Goal: Information Seeking & Learning: Learn about a topic

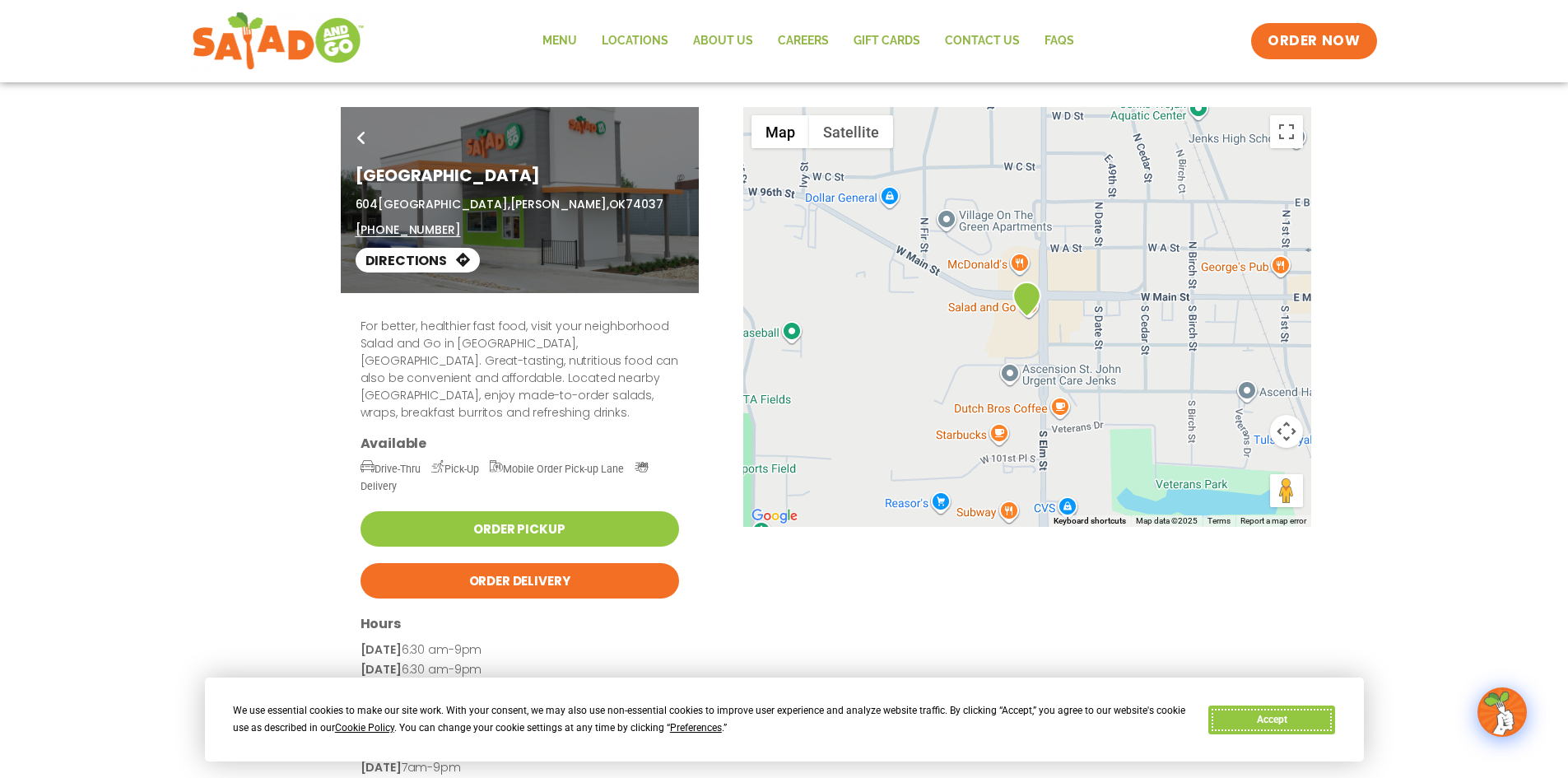
click at [1294, 721] on button "Accept" at bounding box center [1272, 720] width 127 height 29
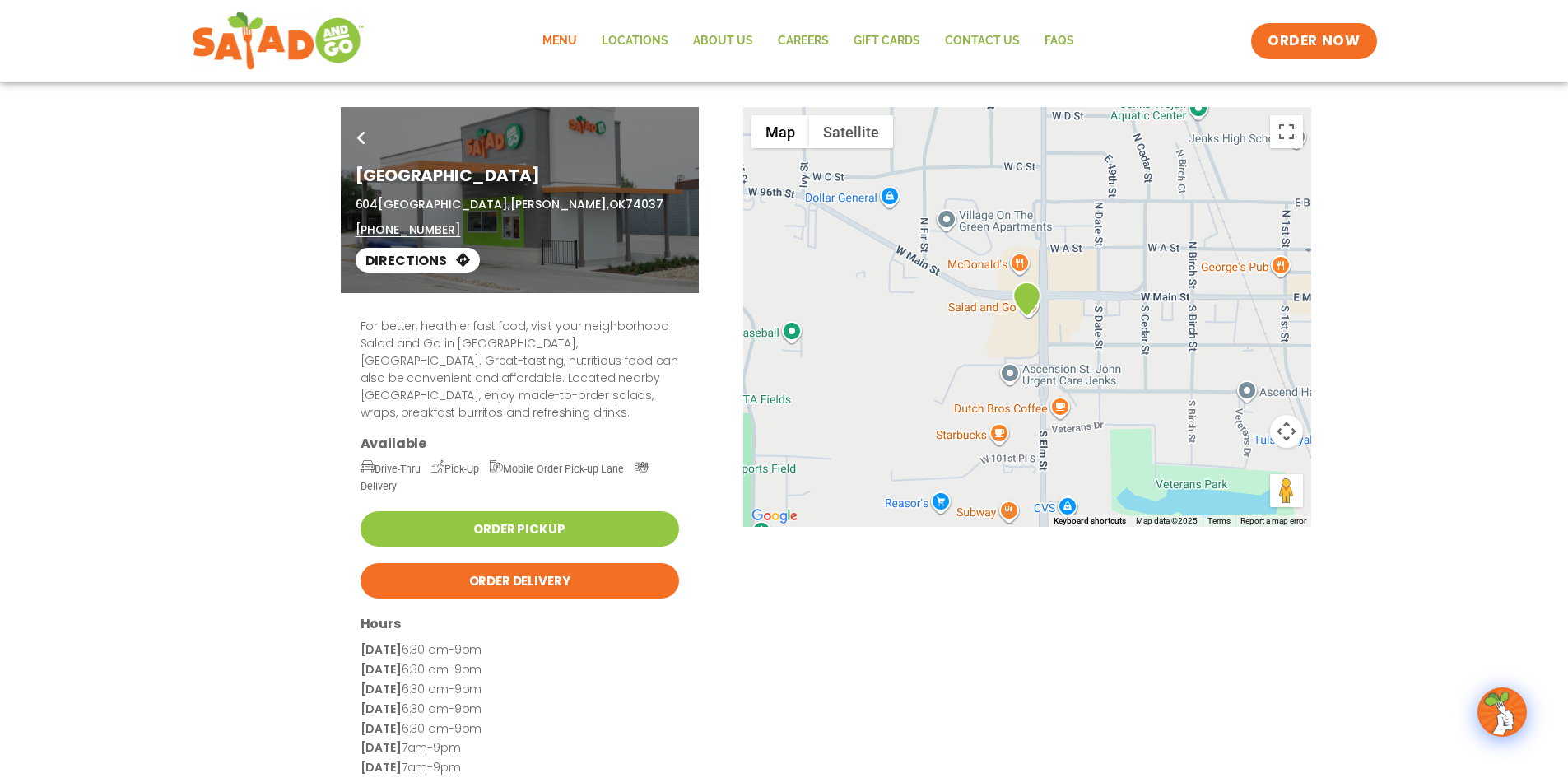
click at [558, 33] on link "Menu" at bounding box center [560, 40] width 60 height 38
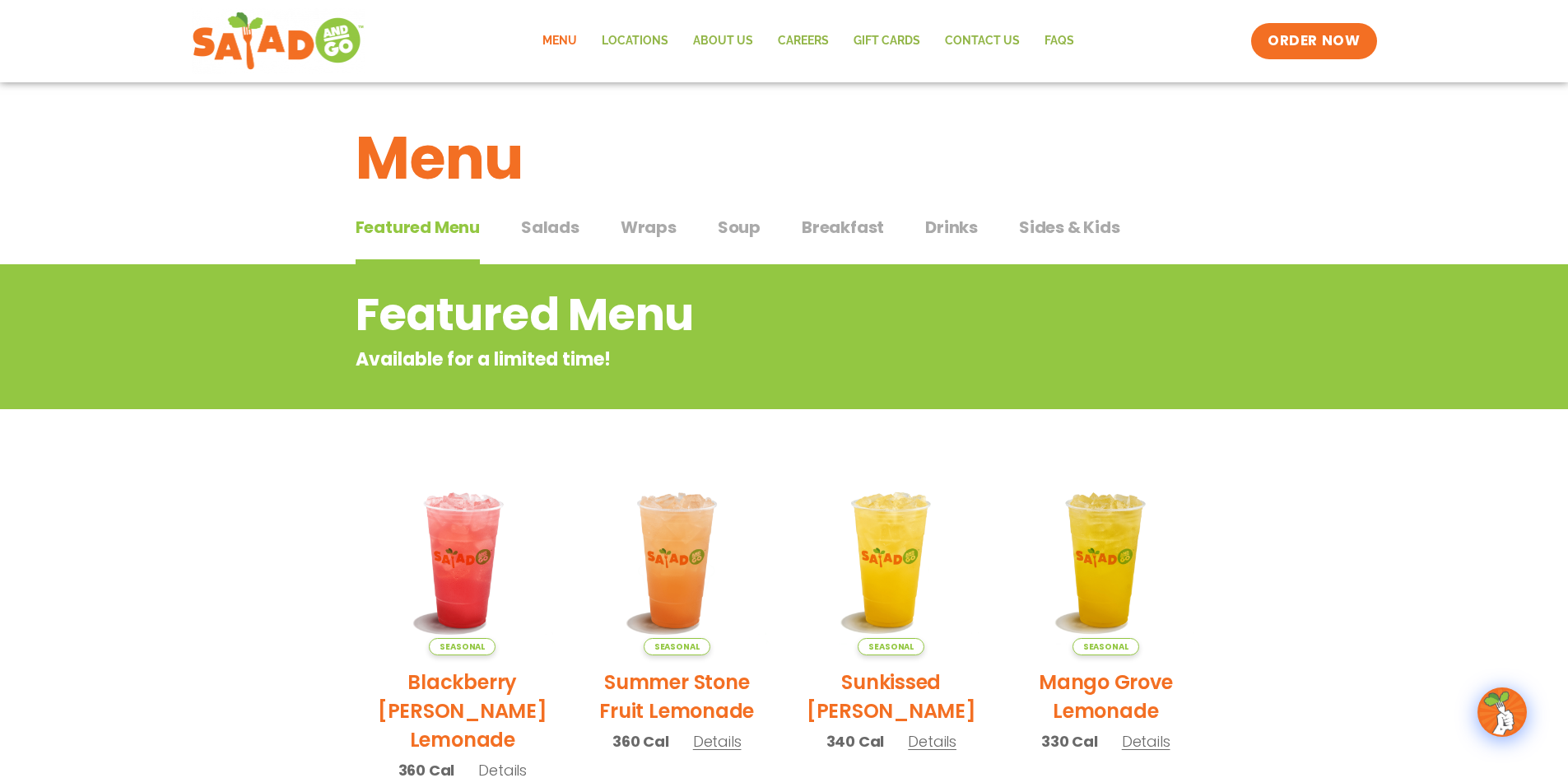
click at [647, 221] on span "Wraps" at bounding box center [649, 228] width 56 height 25
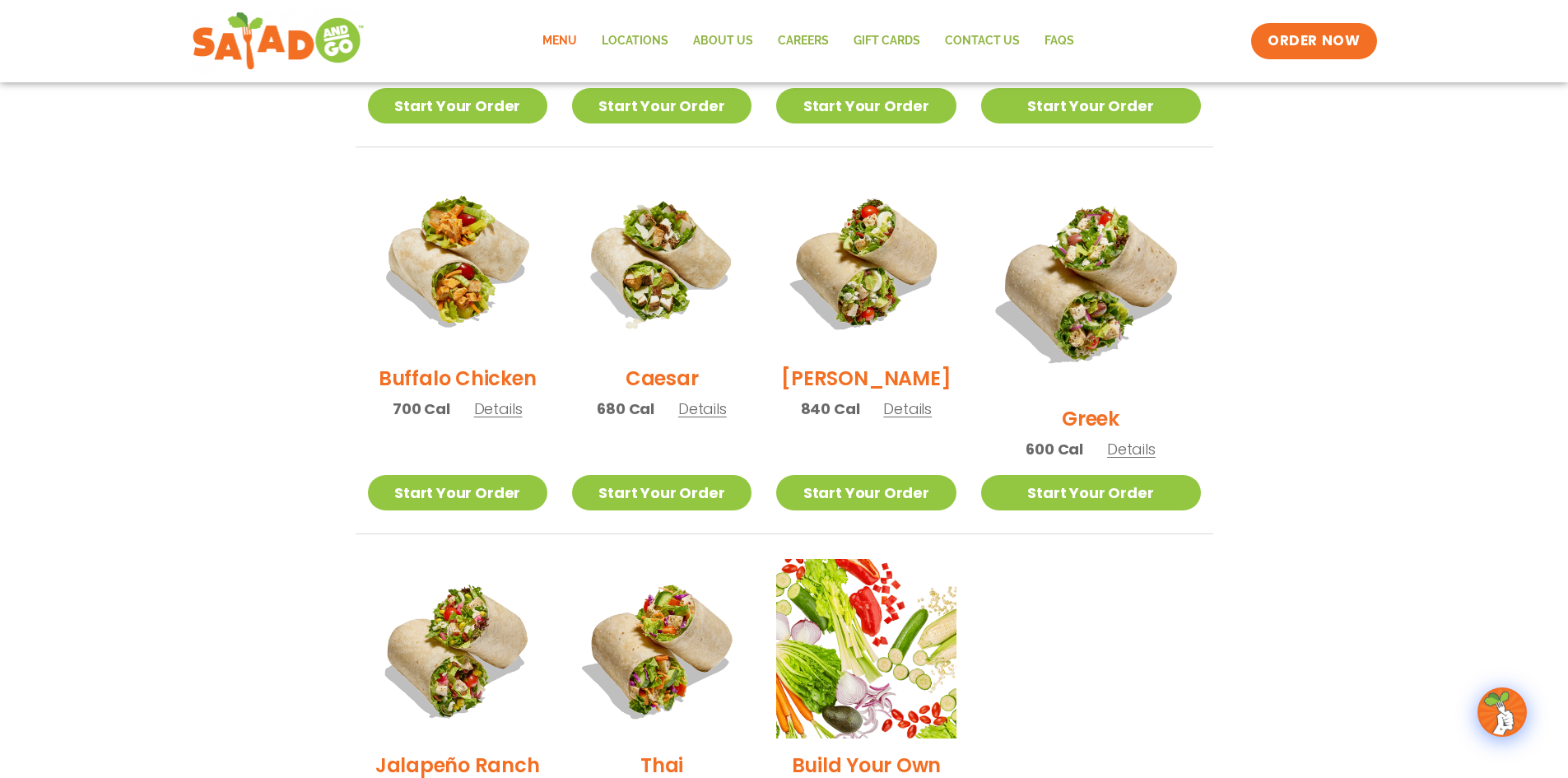
scroll to position [741, 0]
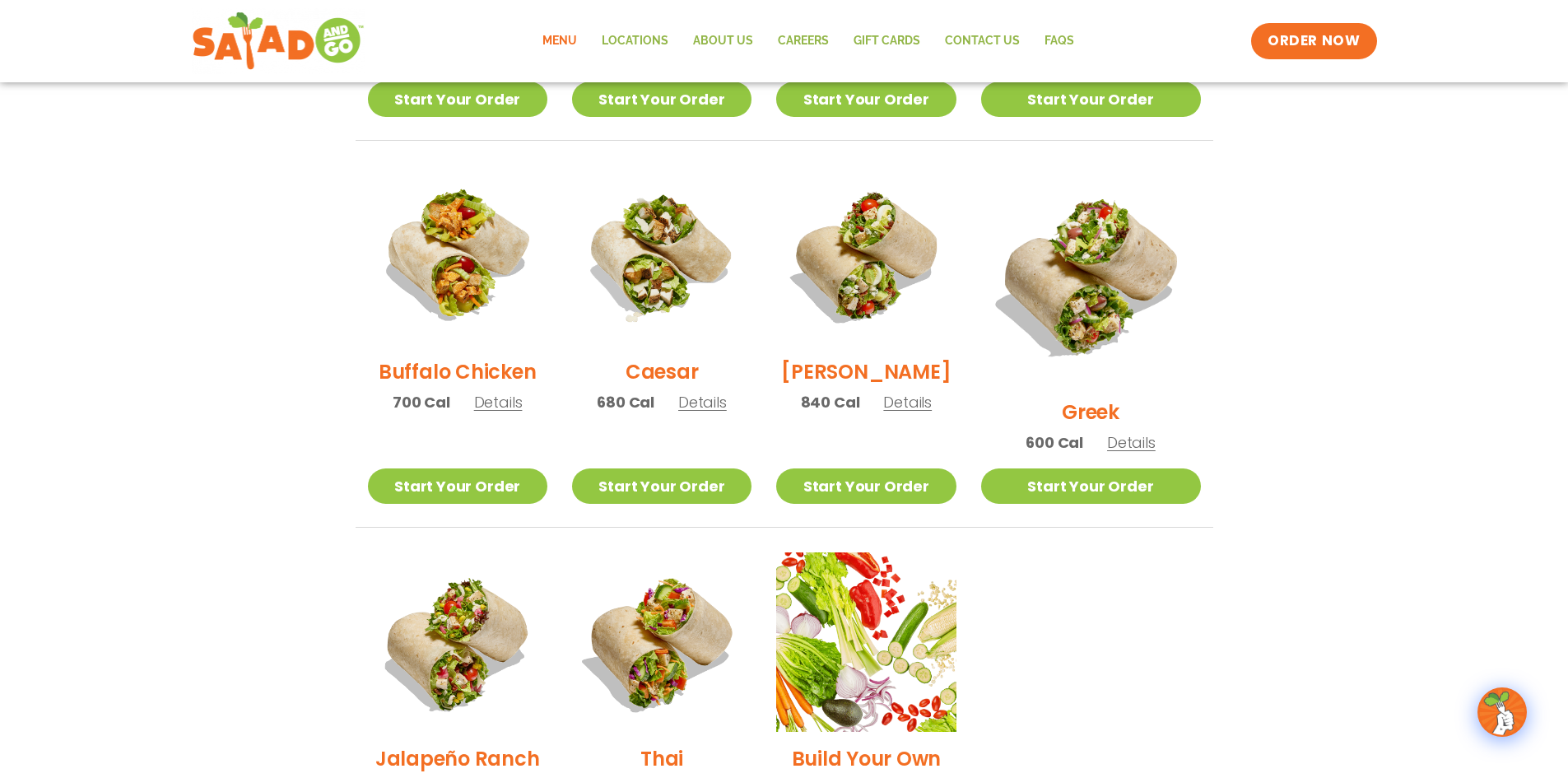
click at [932, 413] on span "Details" at bounding box center [908, 402] width 49 height 20
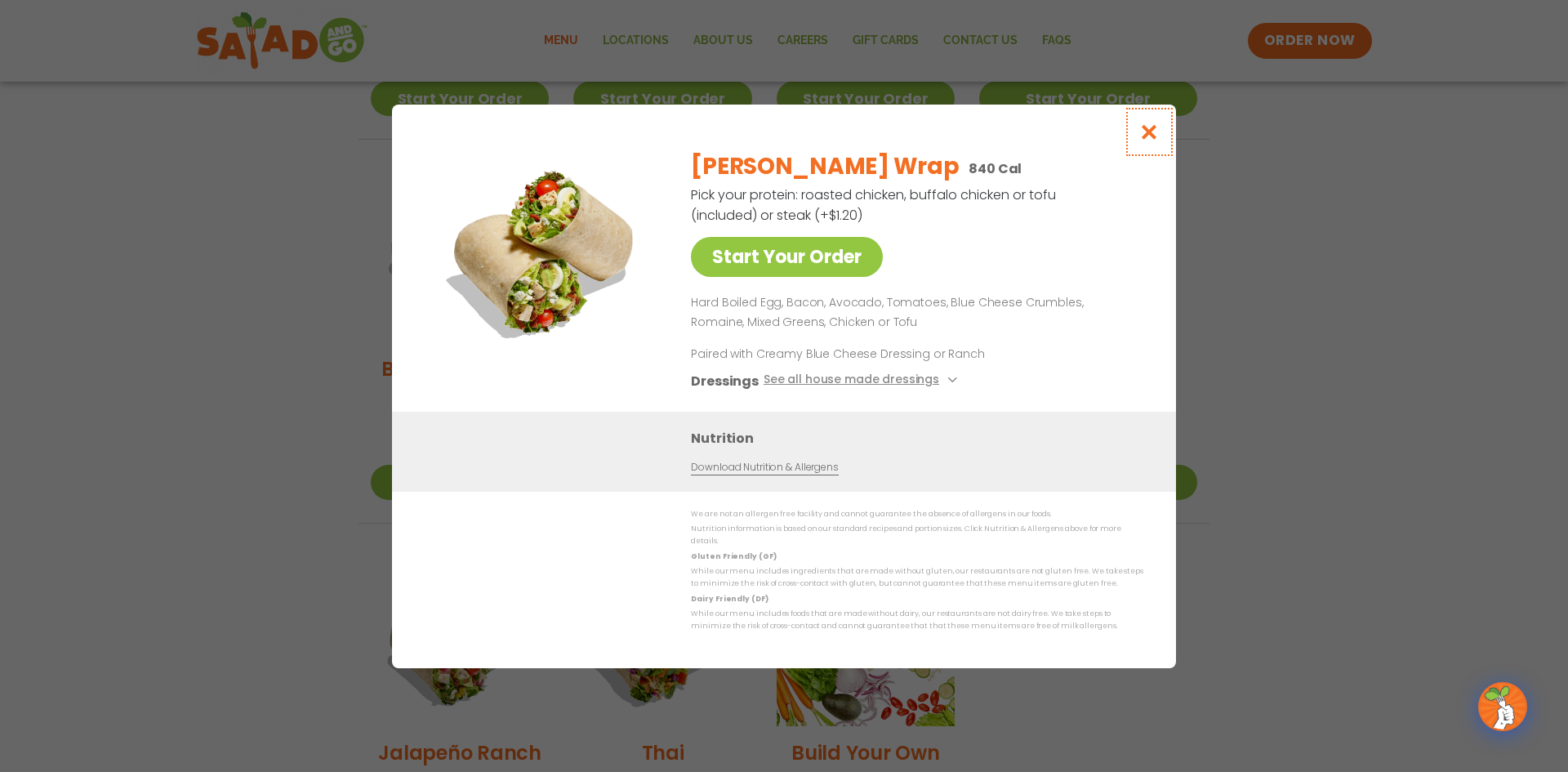
click at [1152, 139] on icon "Close modal" at bounding box center [1149, 132] width 20 height 17
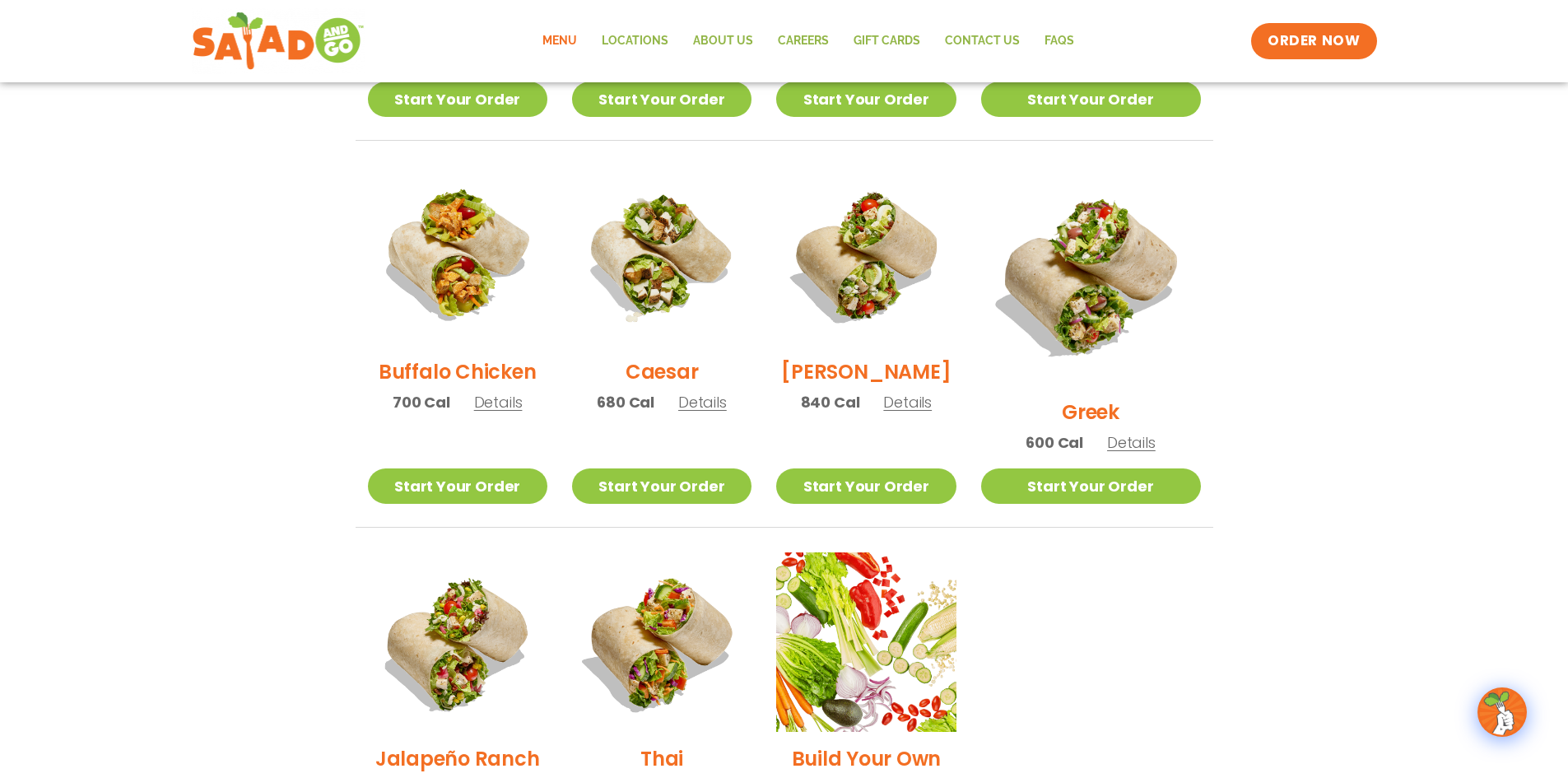
click at [1144, 433] on span "Details" at bounding box center [1132, 442] width 49 height 20
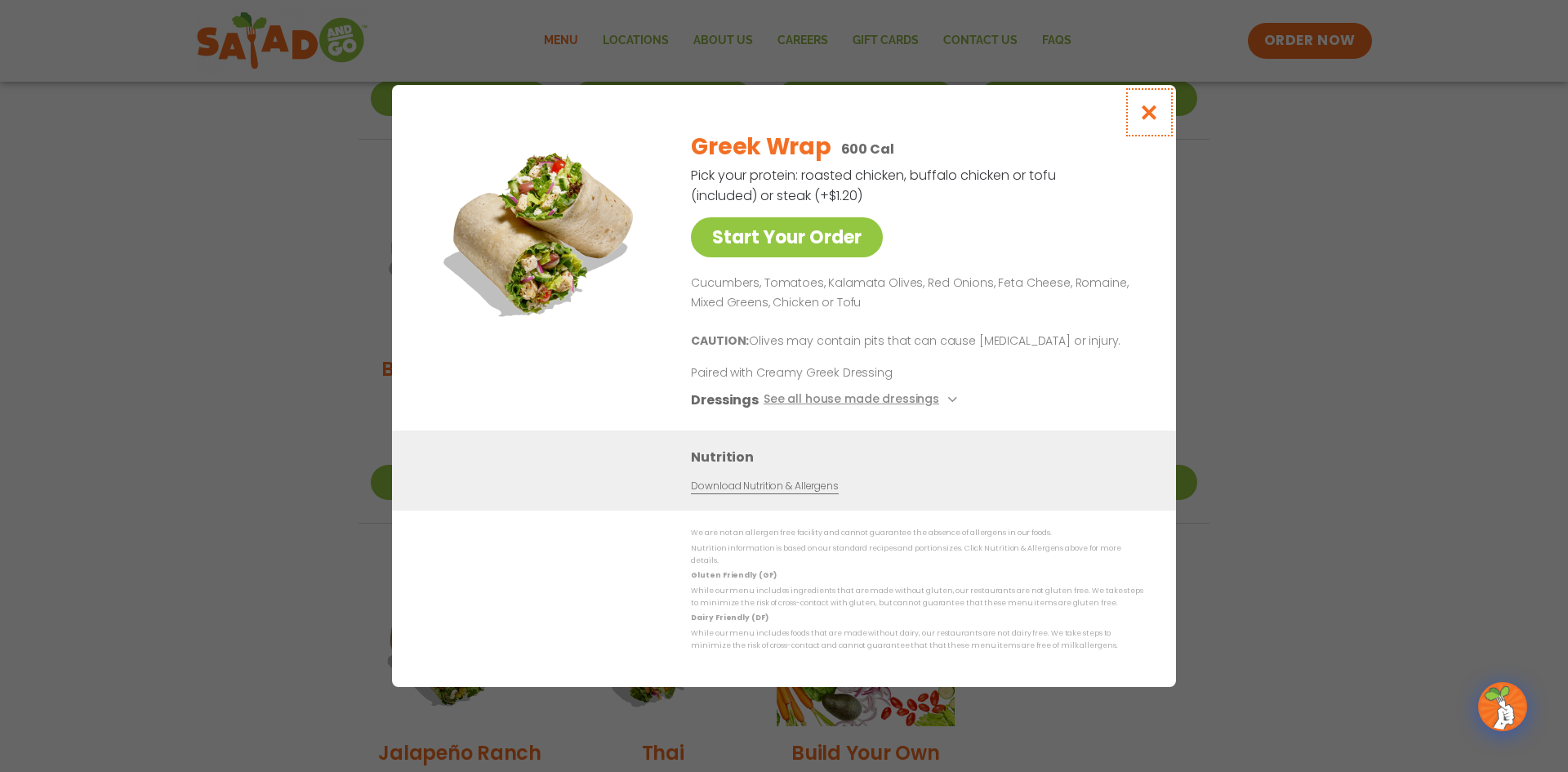
click at [1154, 116] on icon "Close modal" at bounding box center [1149, 113] width 20 height 17
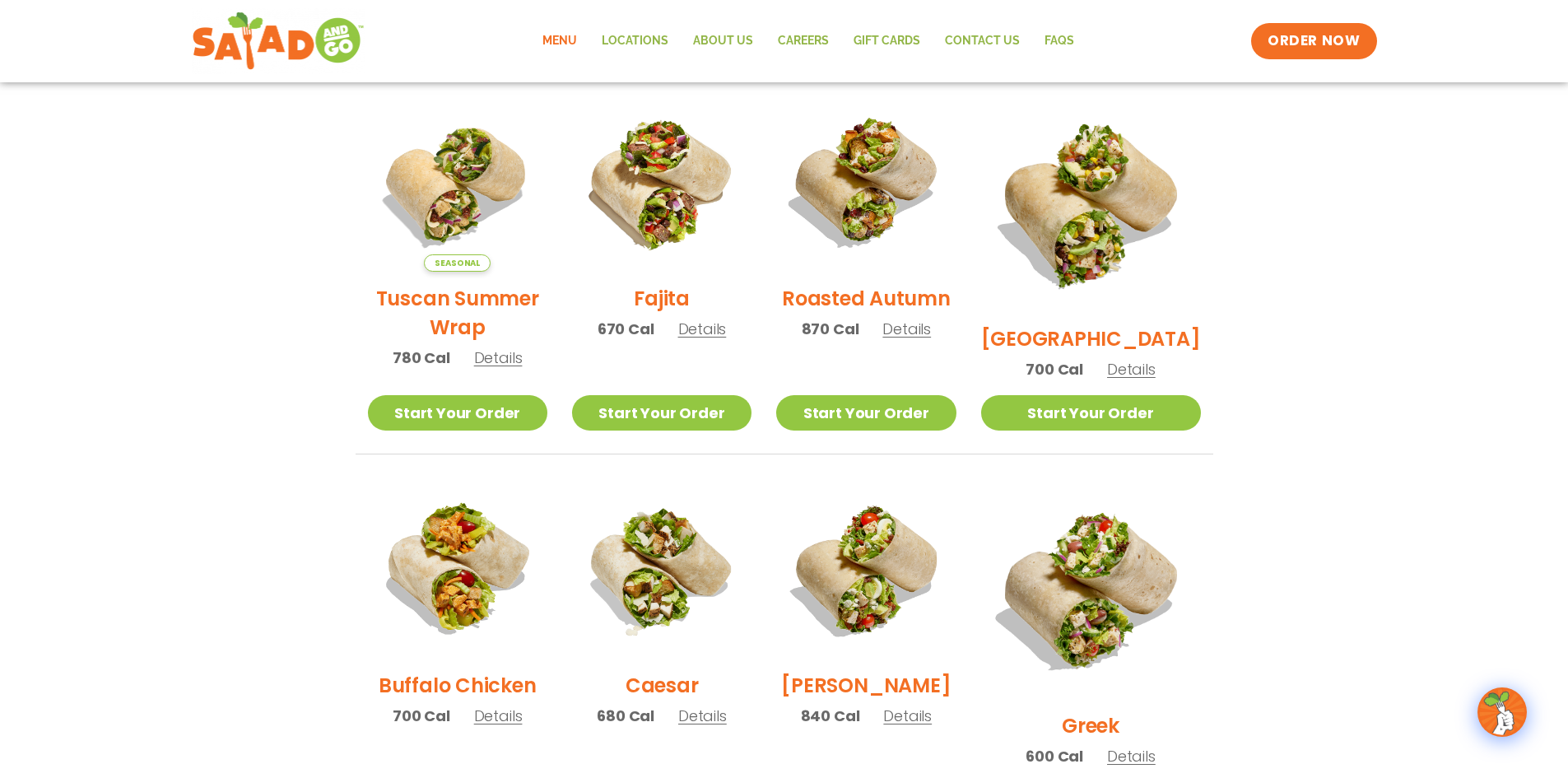
scroll to position [330, 0]
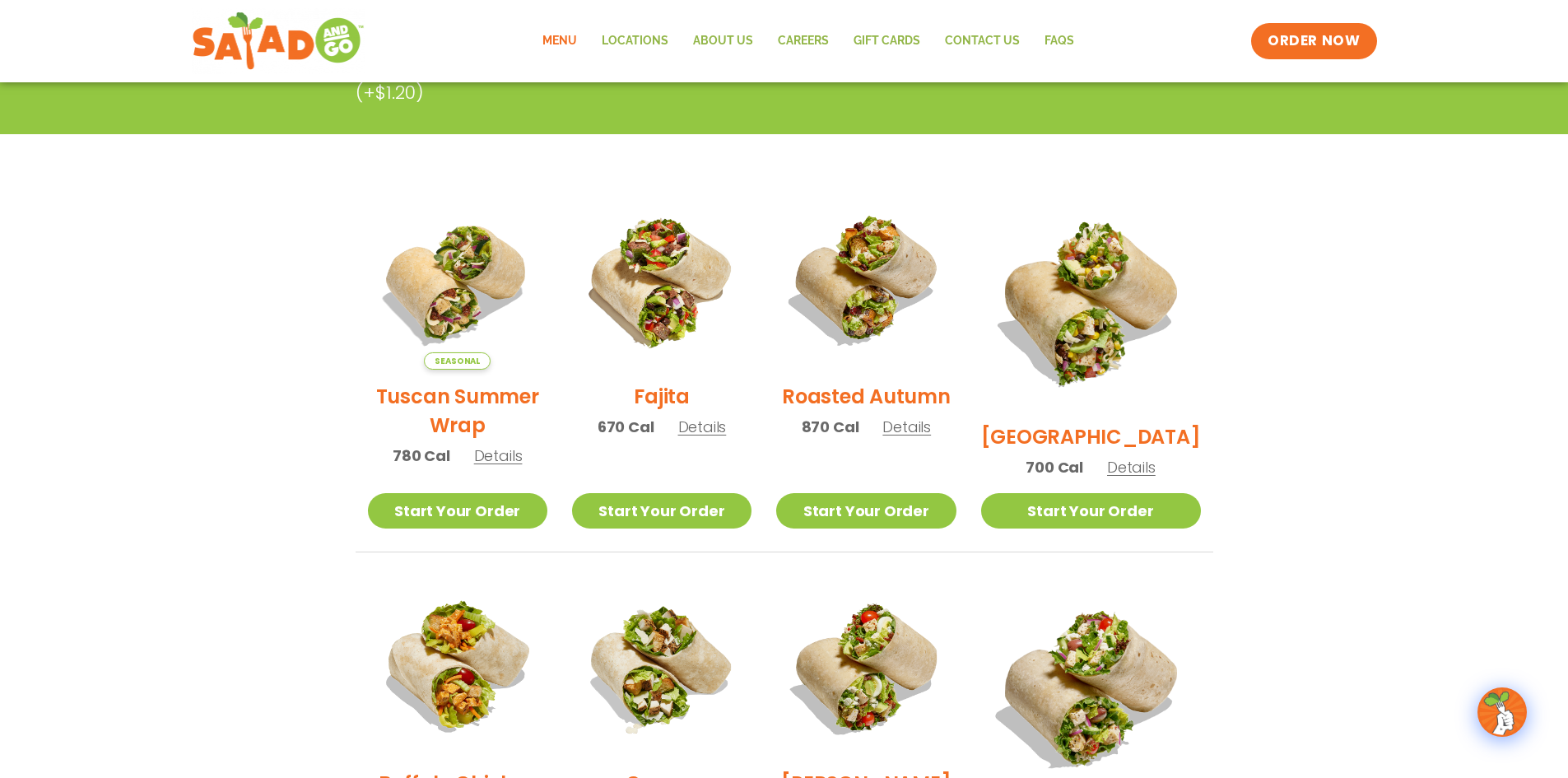
click at [718, 437] on span "Details" at bounding box center [703, 426] width 49 height 20
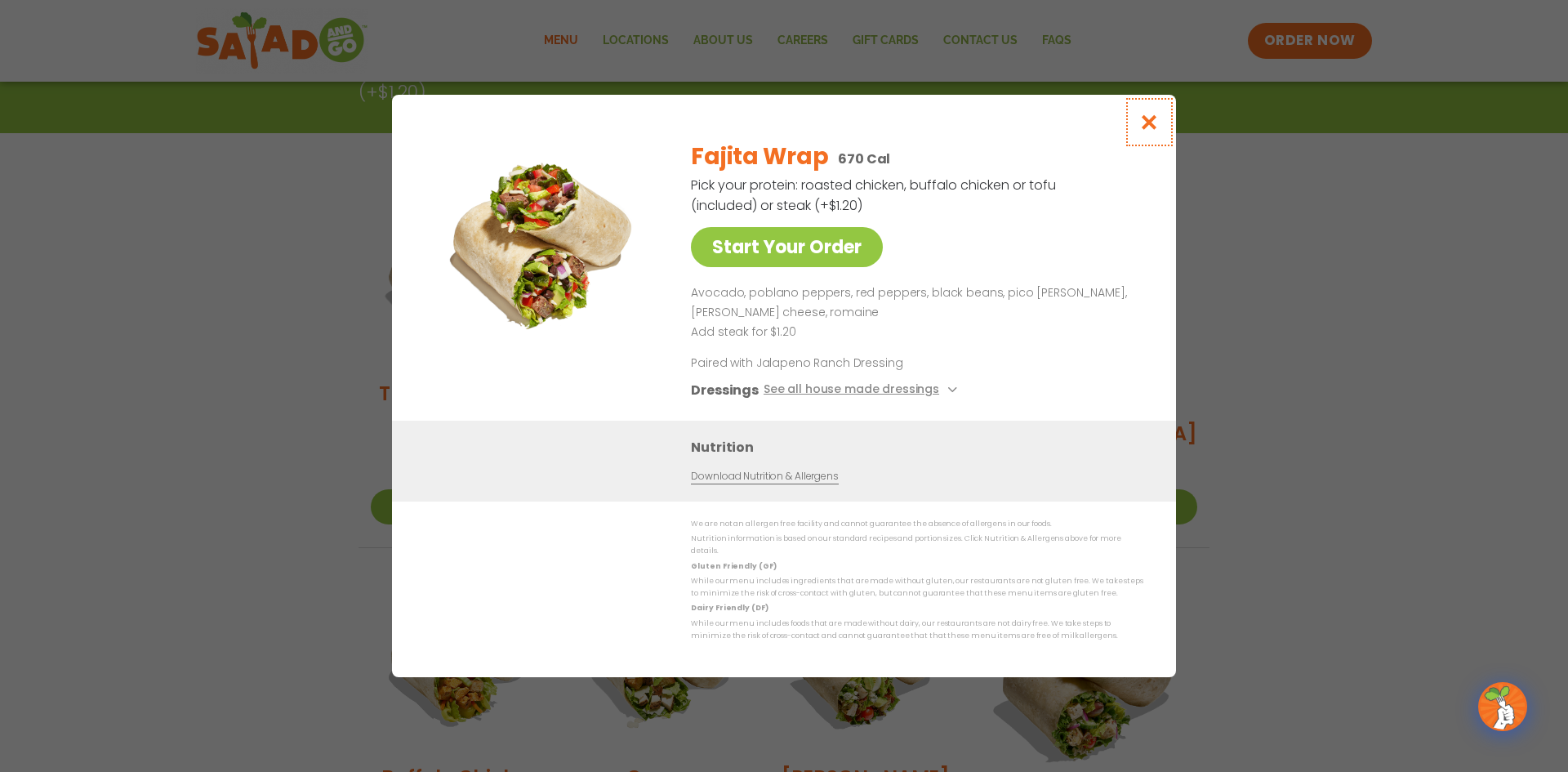
click at [1149, 124] on icon "Close modal" at bounding box center [1149, 122] width 20 height 17
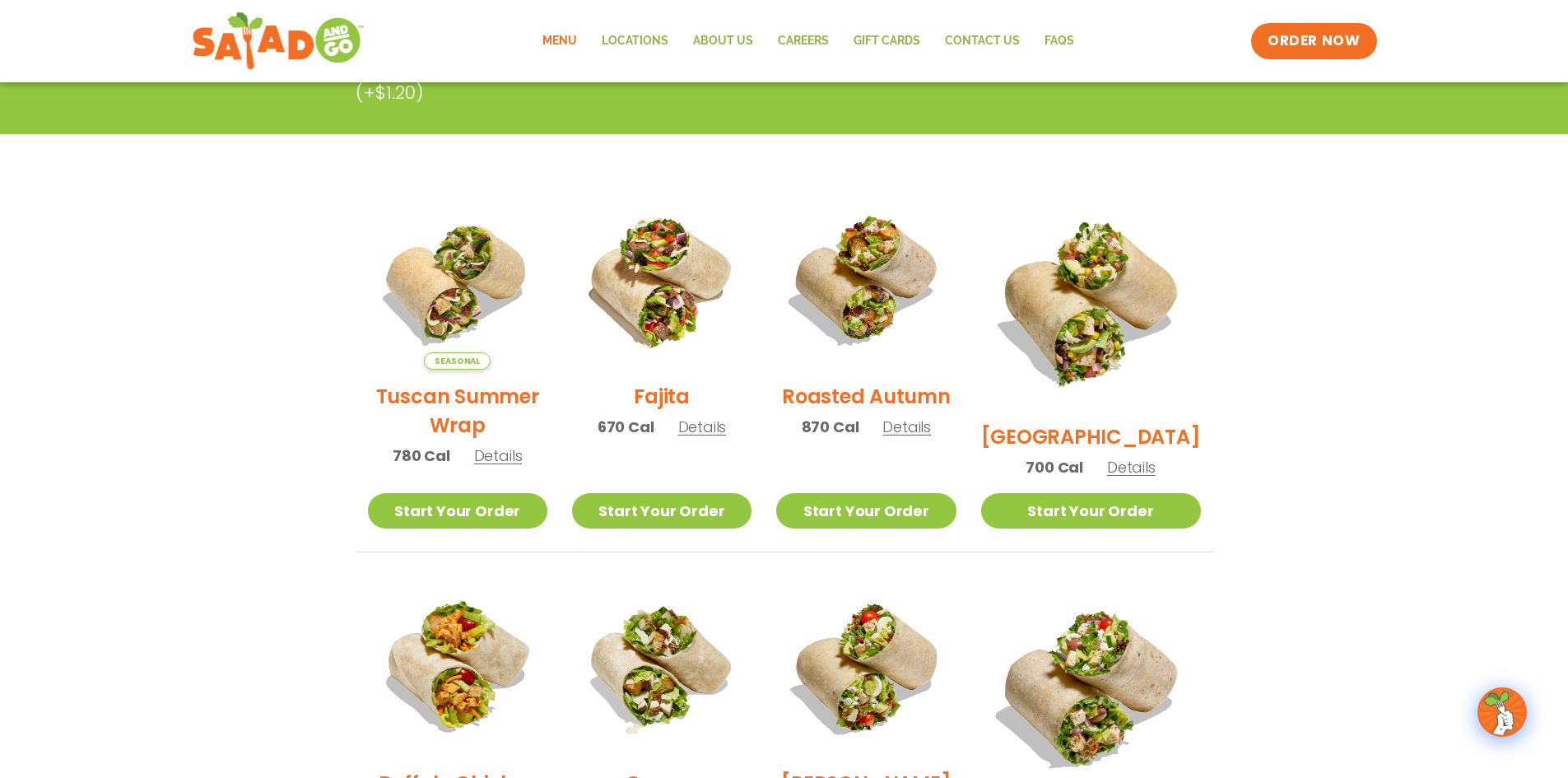
click at [498, 466] on span "Details" at bounding box center [498, 455] width 49 height 20
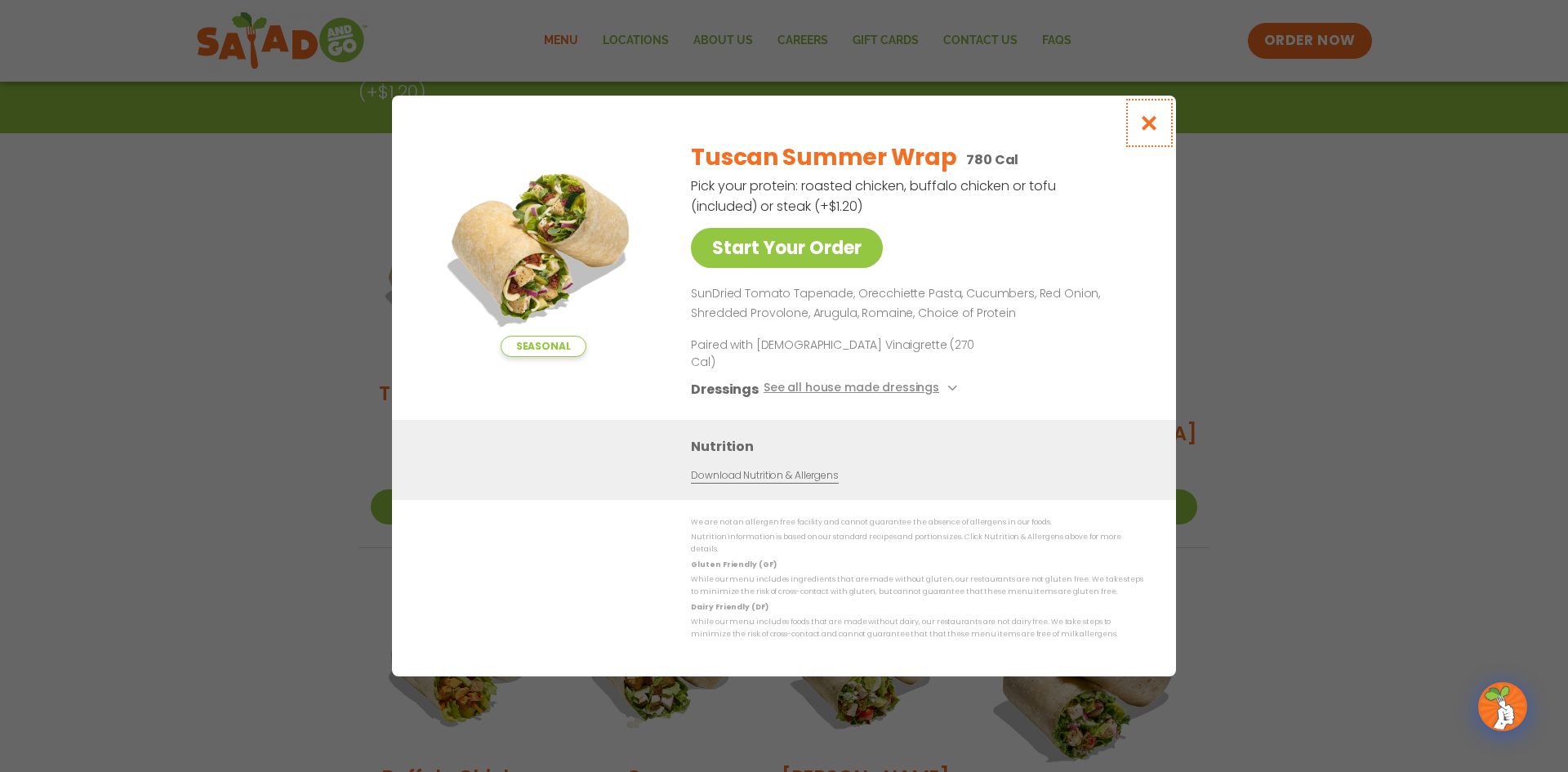
click at [1150, 132] on icon "Close modal" at bounding box center [1149, 123] width 20 height 17
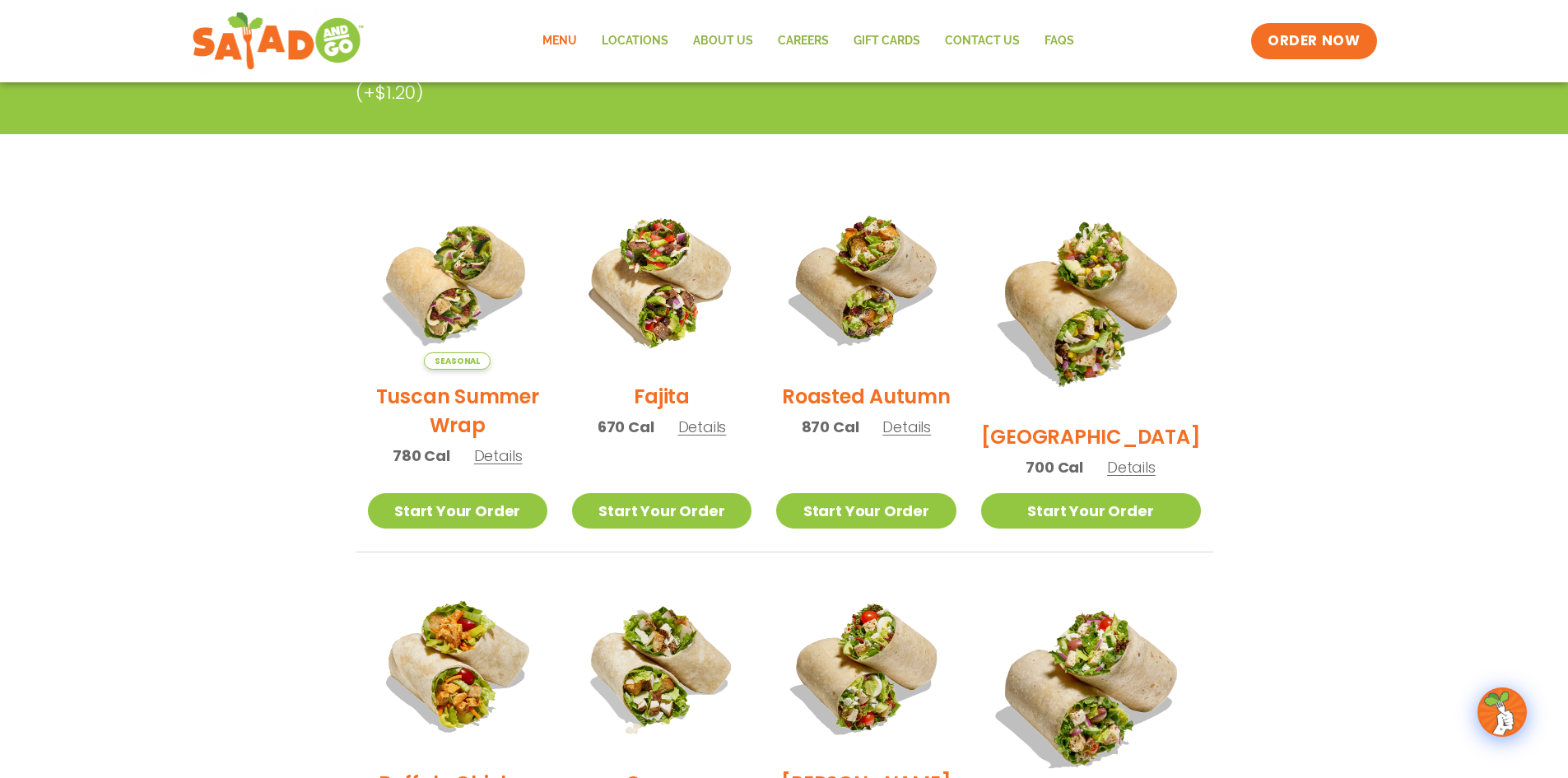
scroll to position [412, 0]
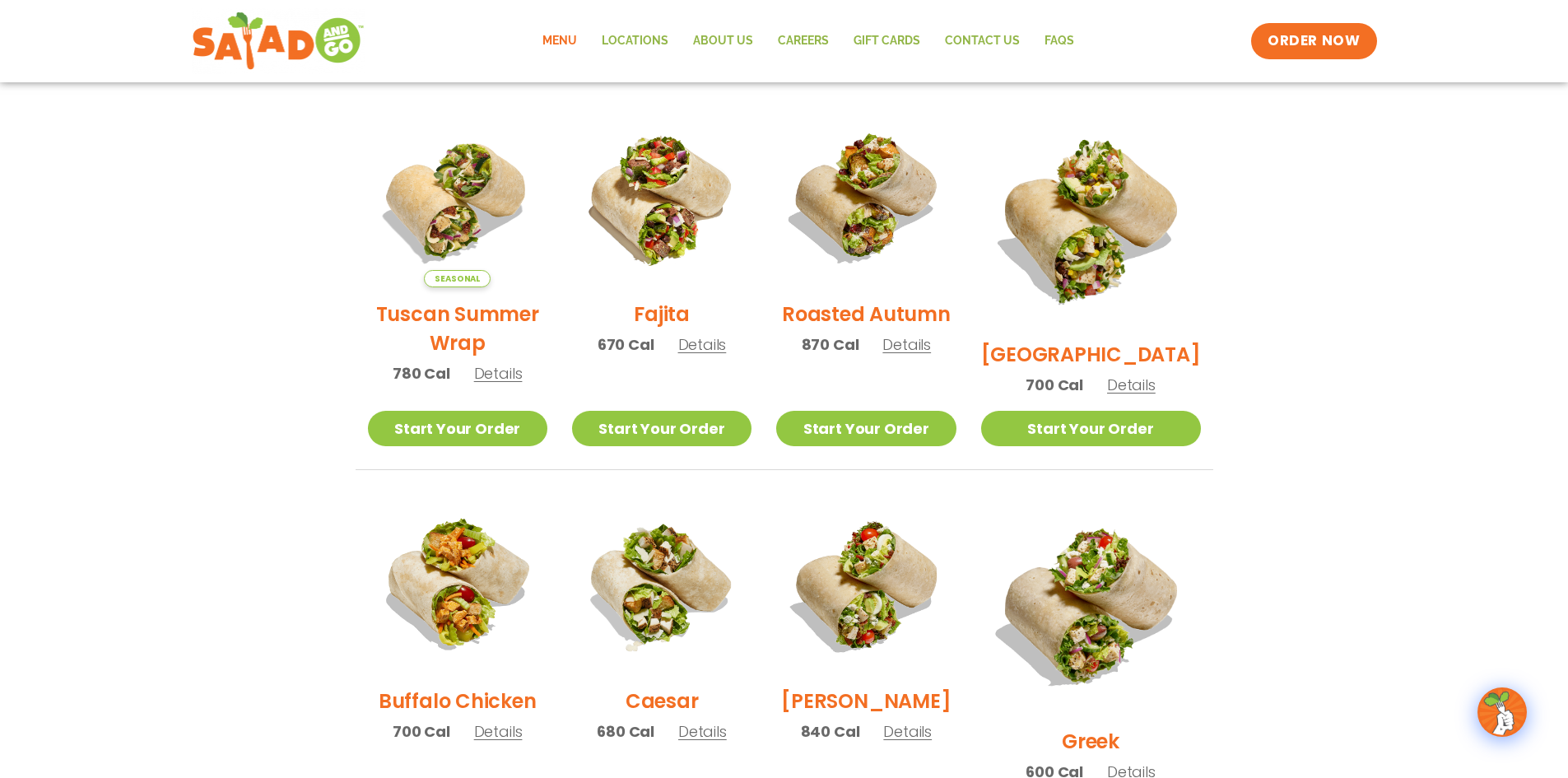
click at [1154, 375] on span "Details" at bounding box center [1132, 385] width 49 height 20
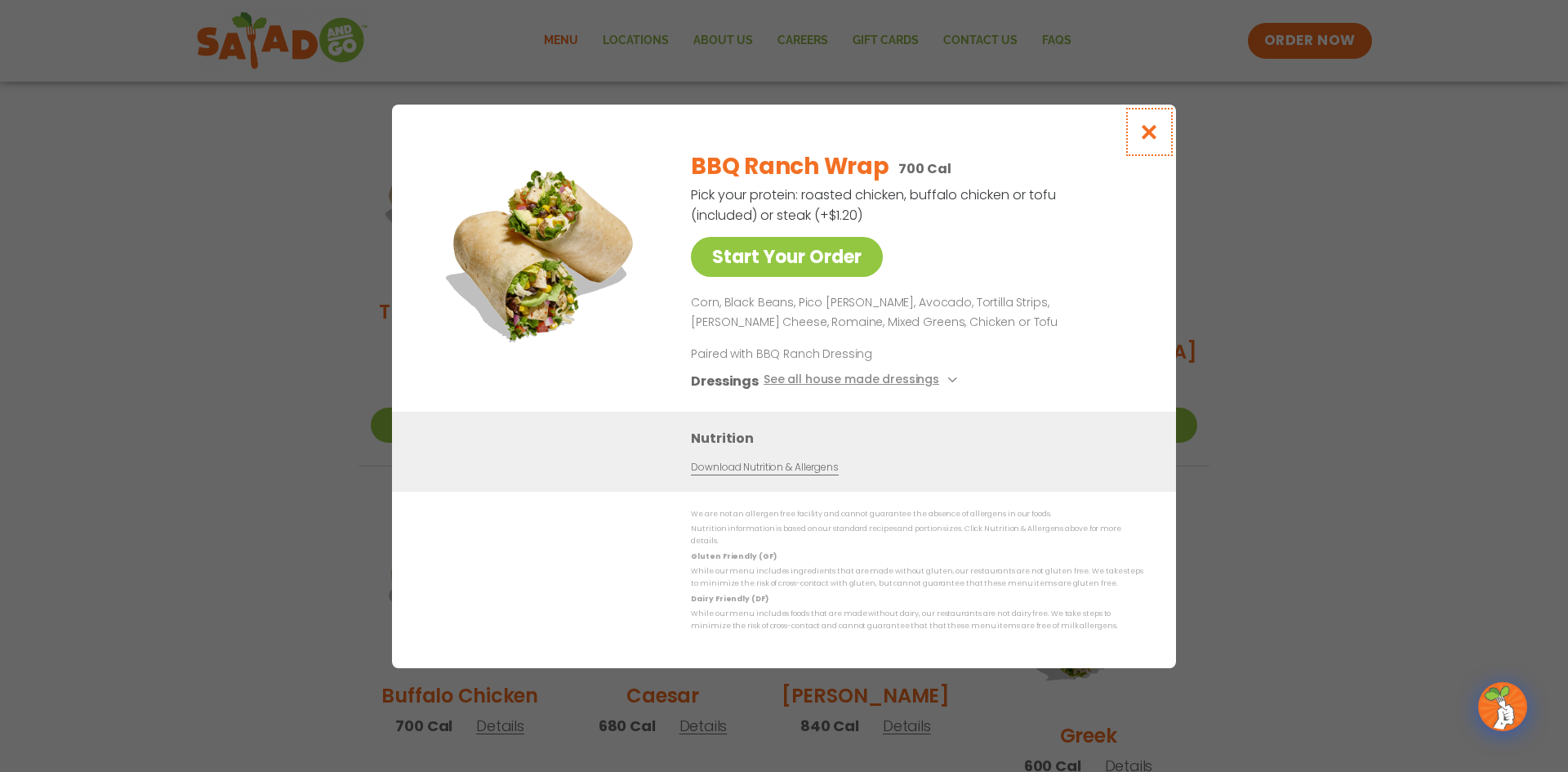
click at [1145, 133] on icon "Close modal" at bounding box center [1149, 132] width 20 height 17
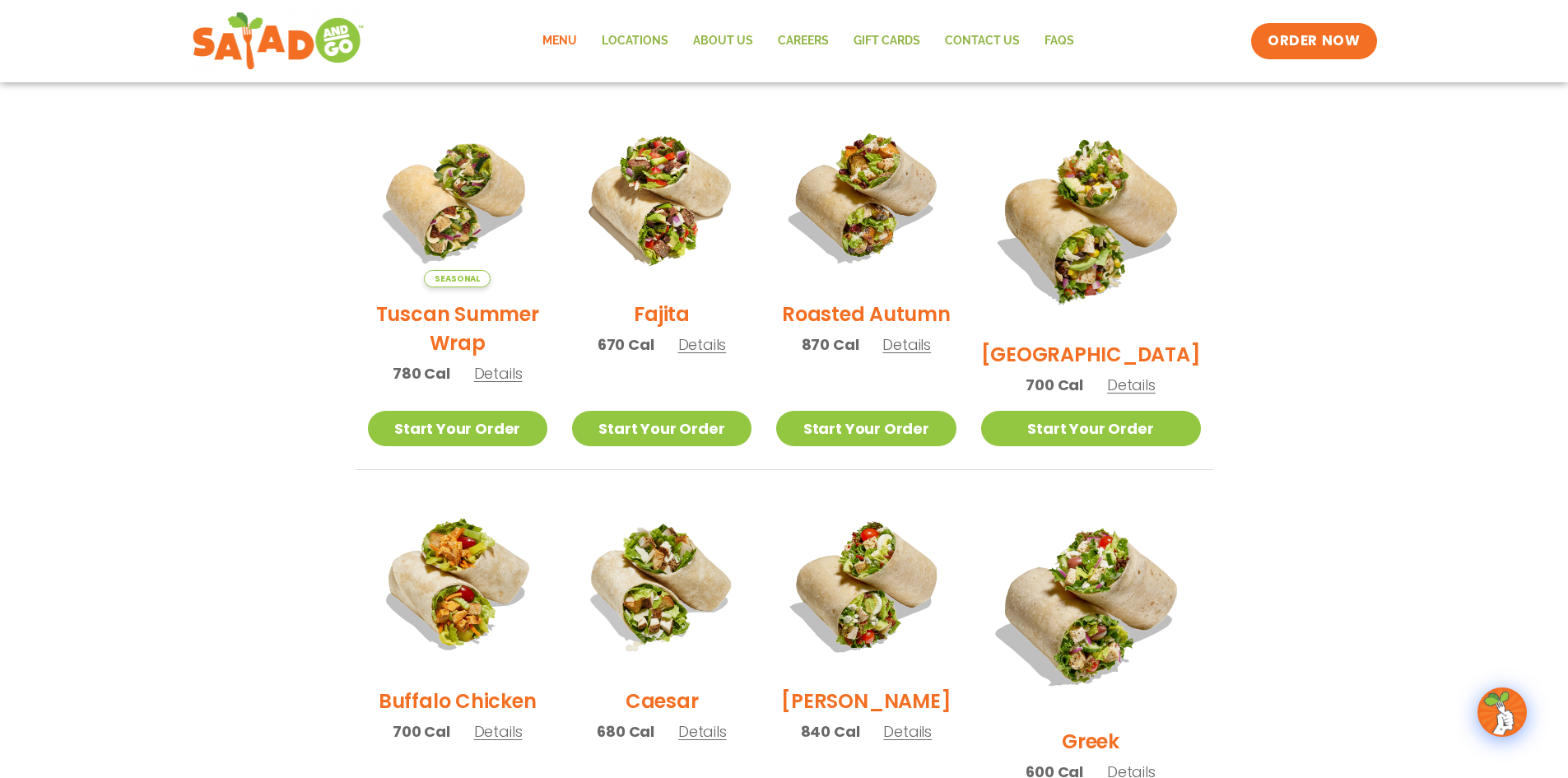
click at [932, 355] on span "Details" at bounding box center [907, 344] width 49 height 20
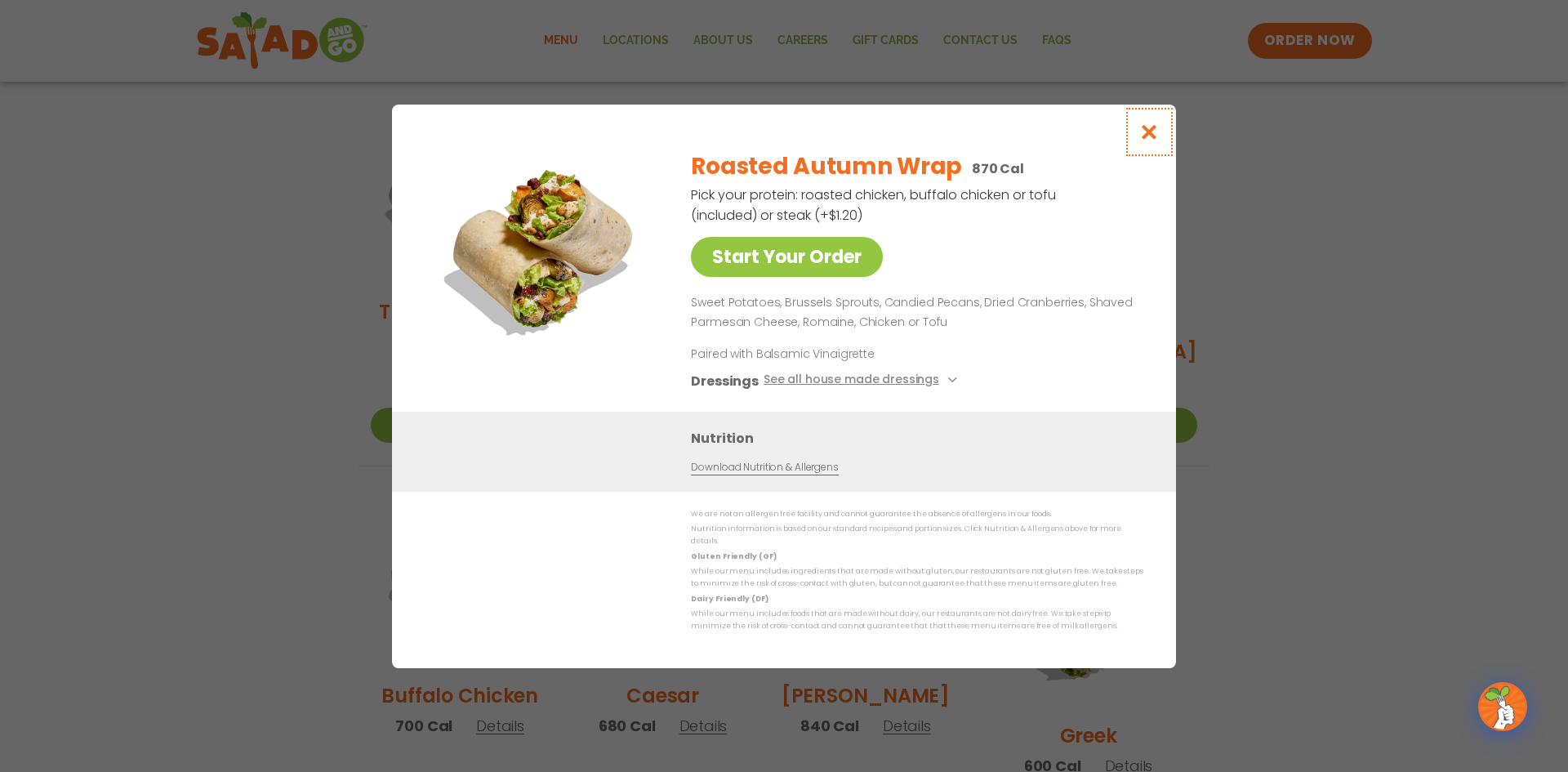
click at [1142, 133] on icon "Close modal" at bounding box center [1149, 132] width 20 height 17
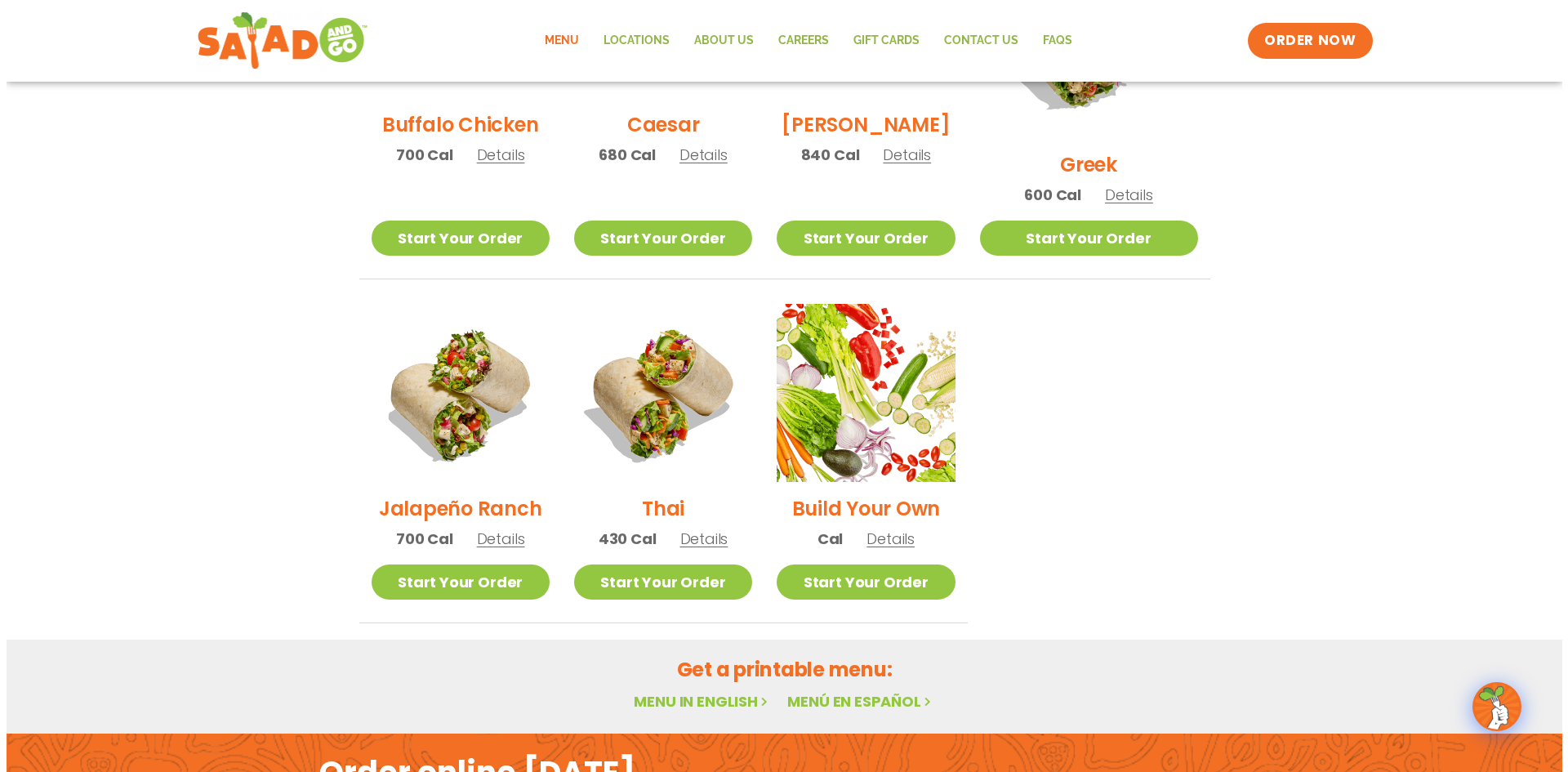
scroll to position [981, 0]
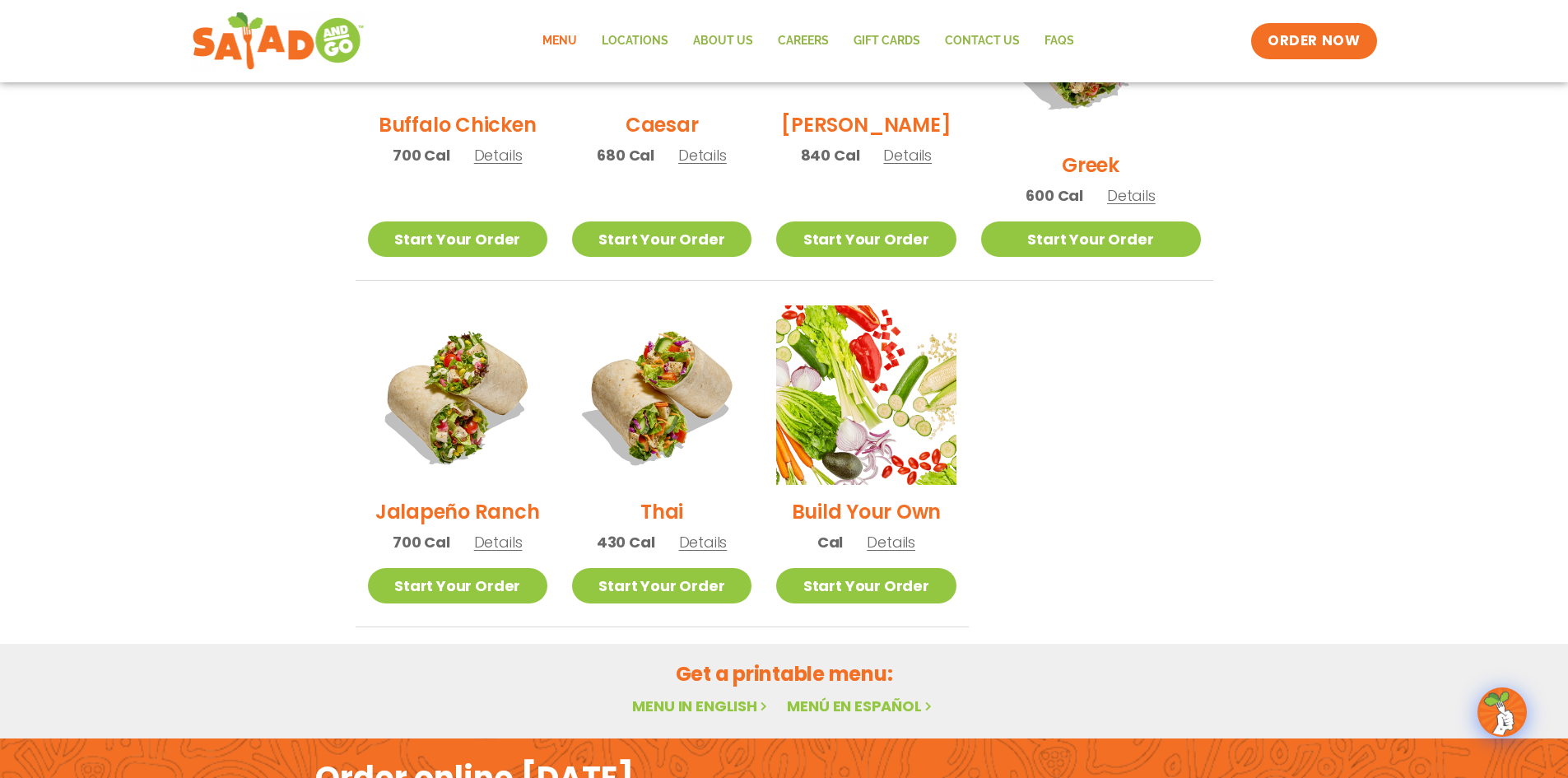
click at [727, 532] on span "Details" at bounding box center [703, 541] width 49 height 20
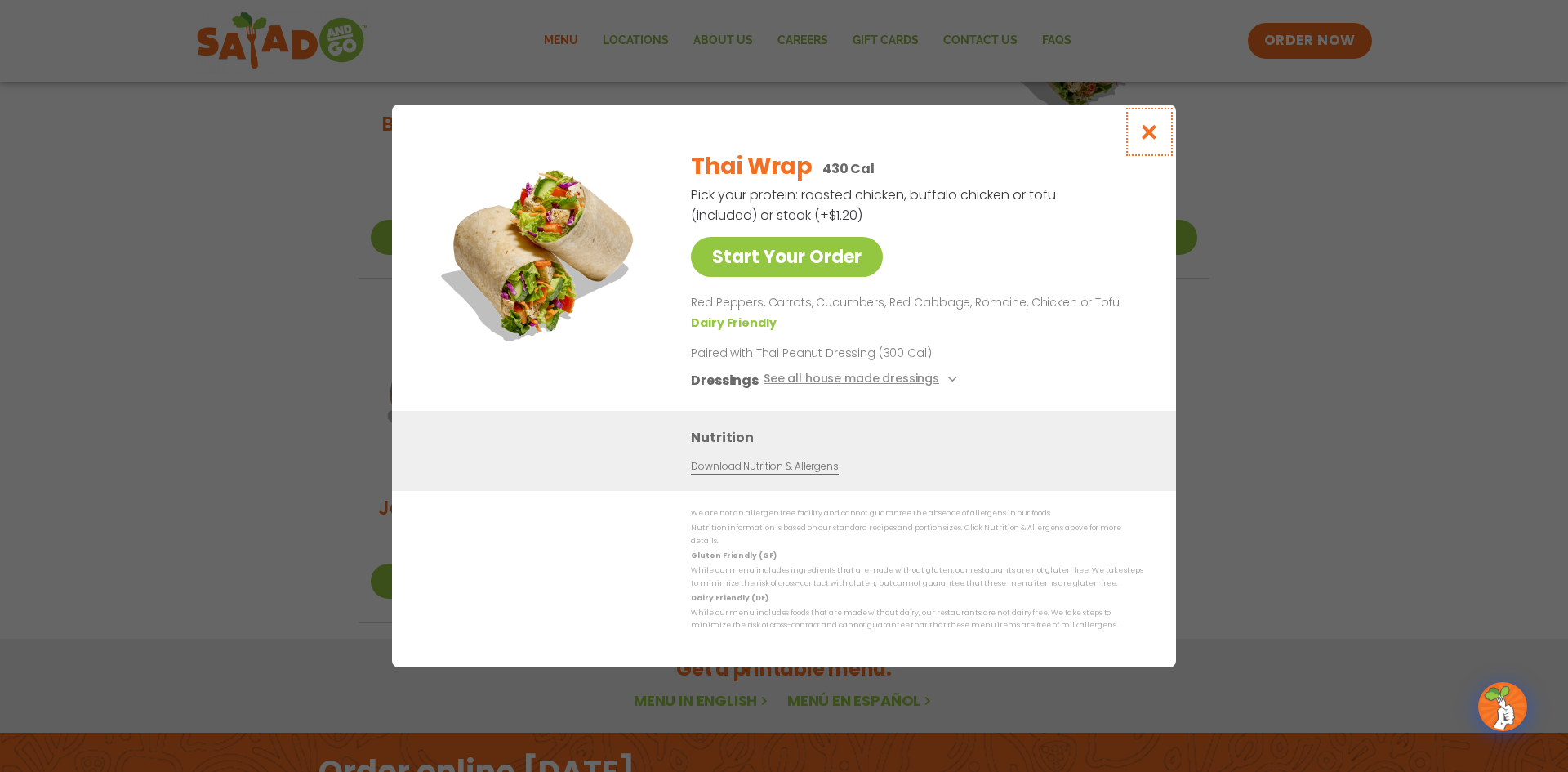
click at [1148, 137] on icon "Close modal" at bounding box center [1149, 132] width 20 height 17
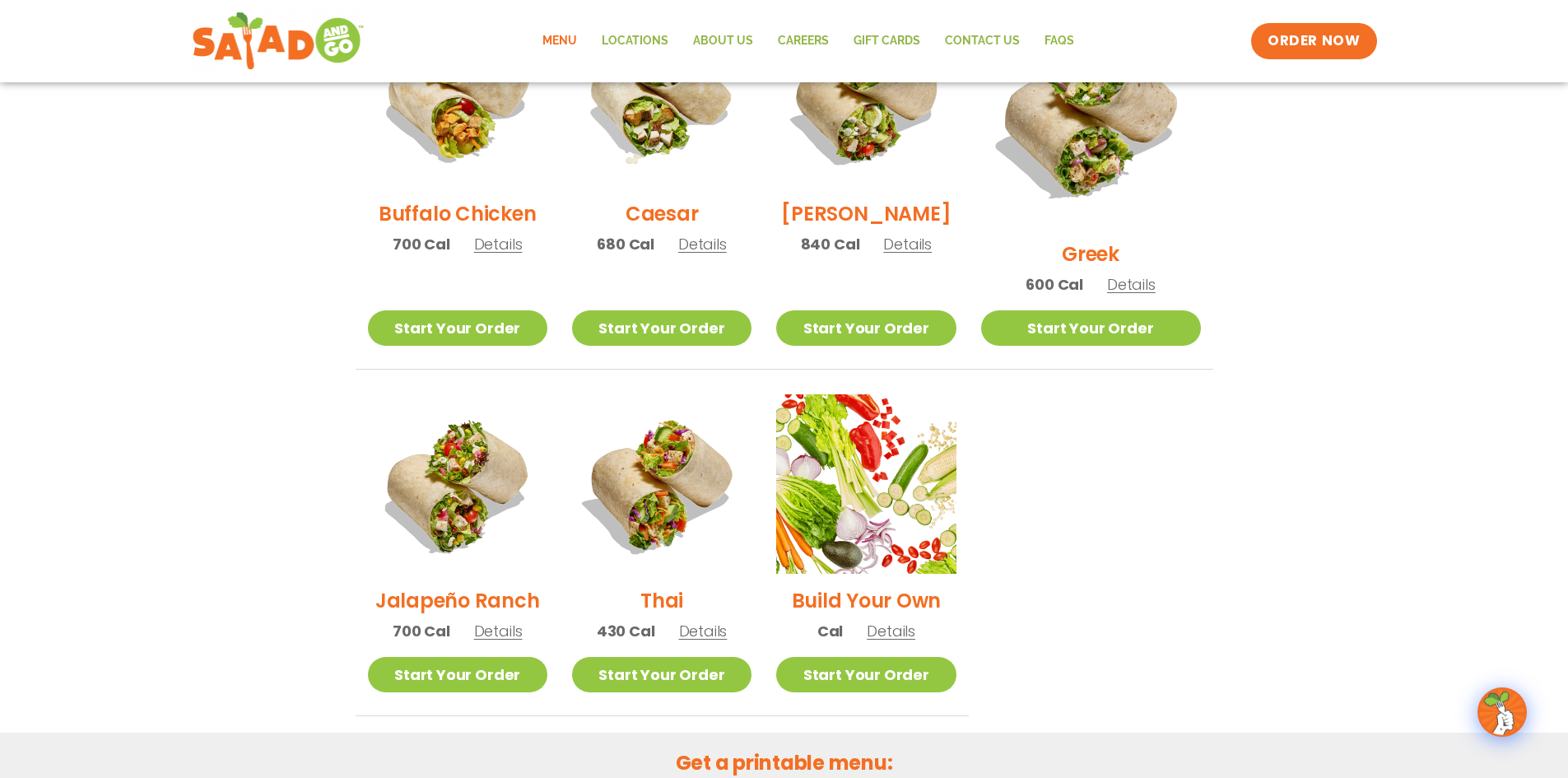
scroll to position [816, 0]
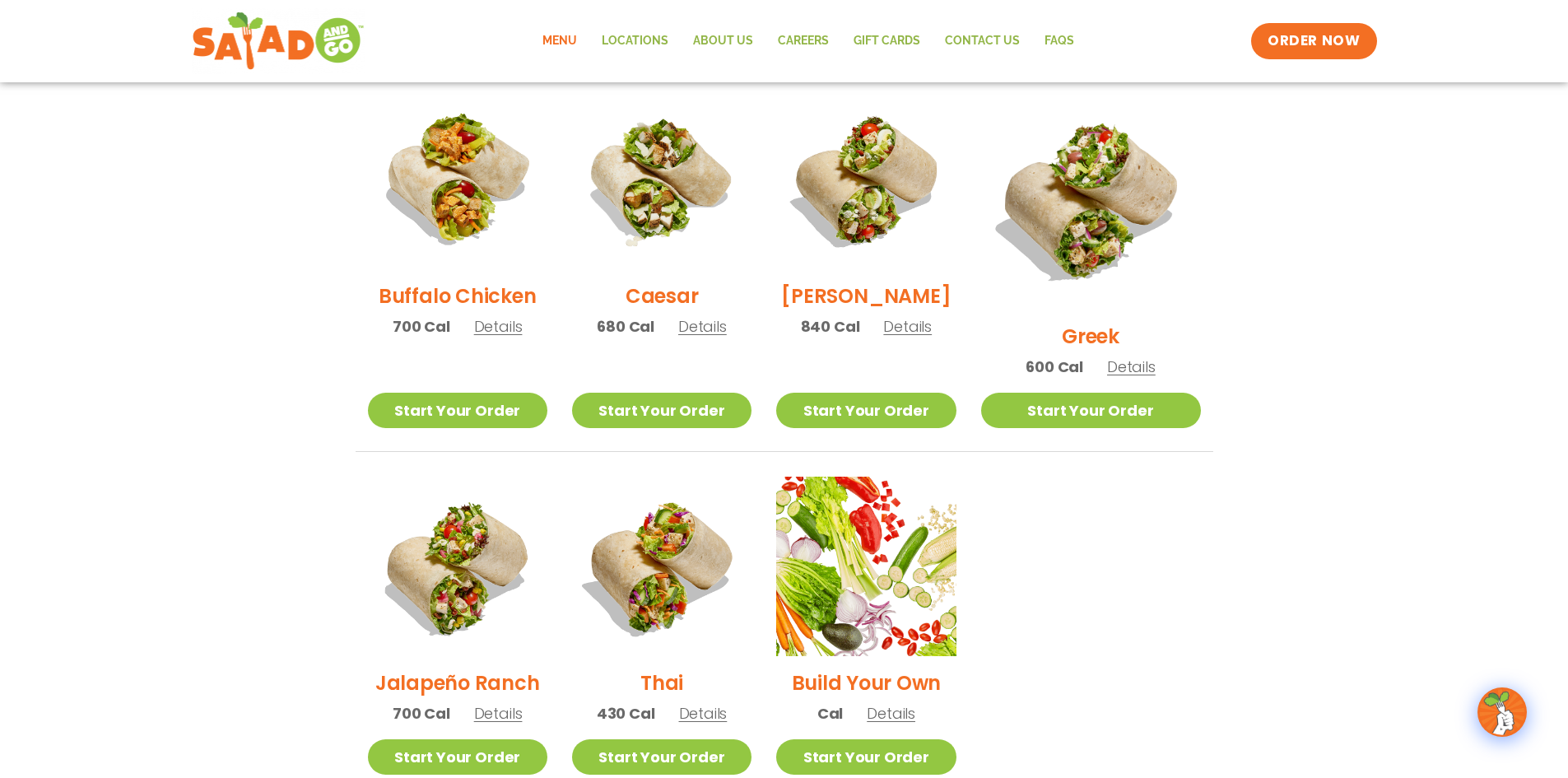
click at [932, 336] on span "Details" at bounding box center [908, 326] width 49 height 20
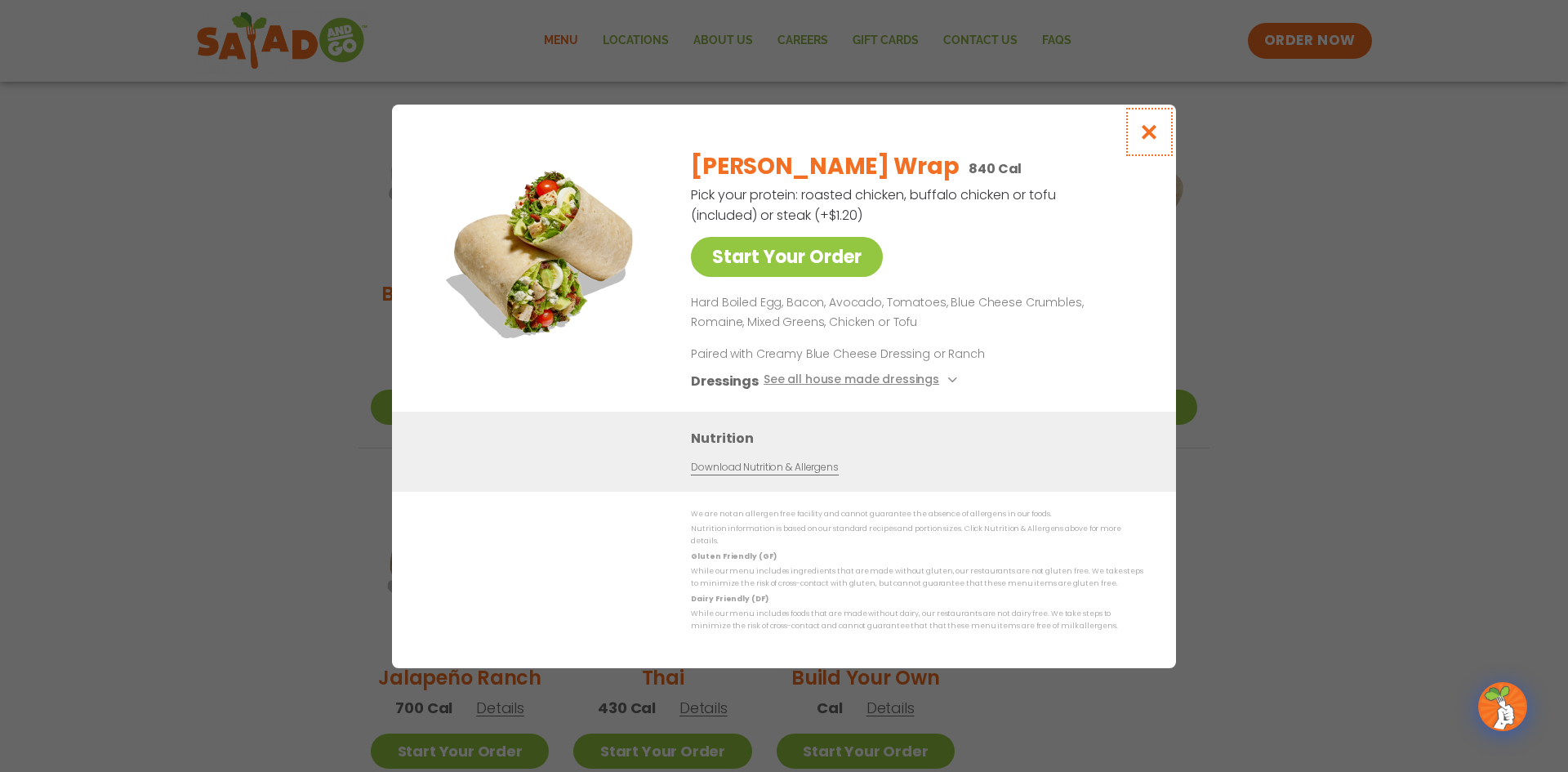
click at [1152, 140] on icon "Close modal" at bounding box center [1149, 132] width 20 height 17
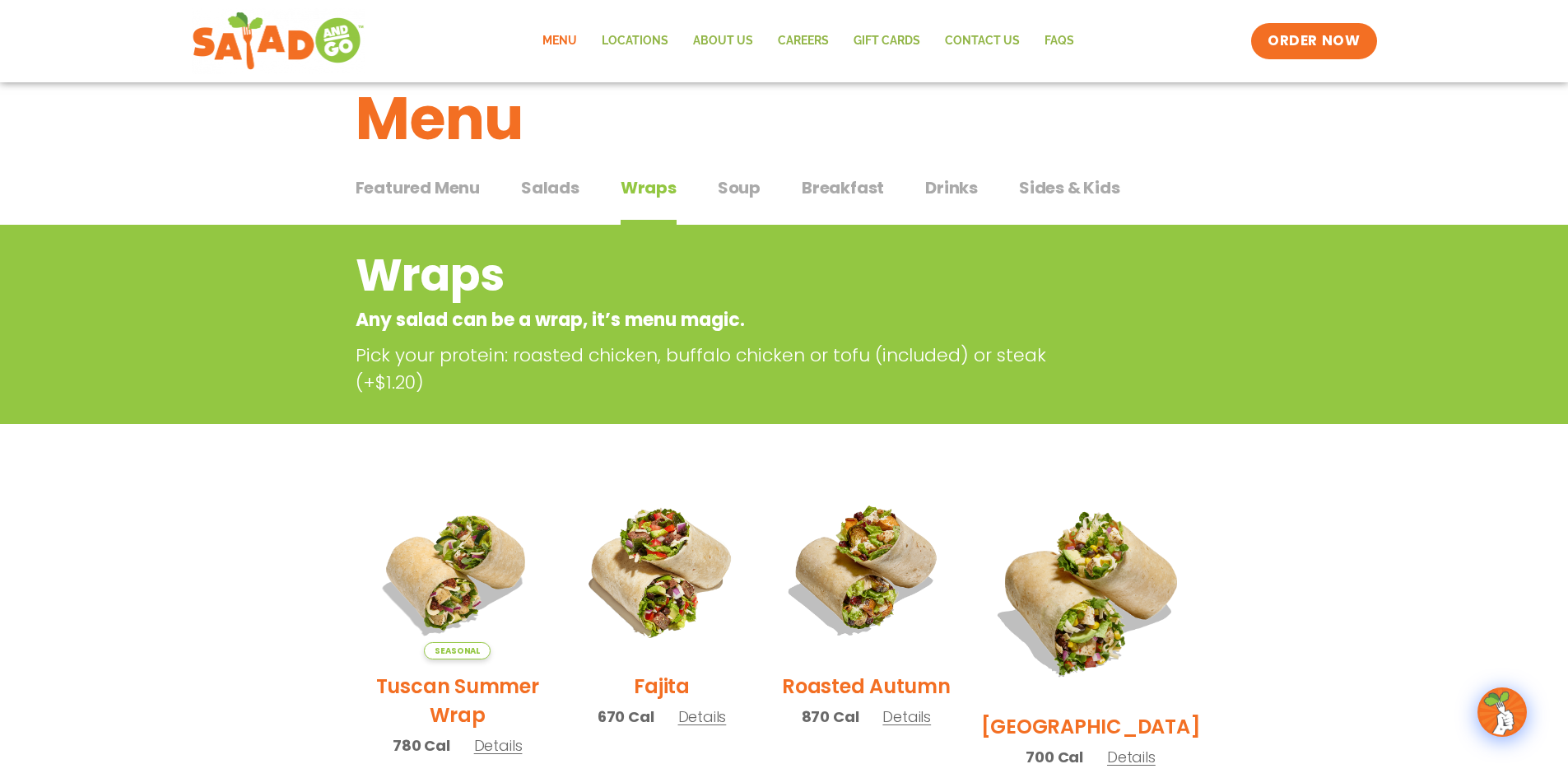
scroll to position [0, 0]
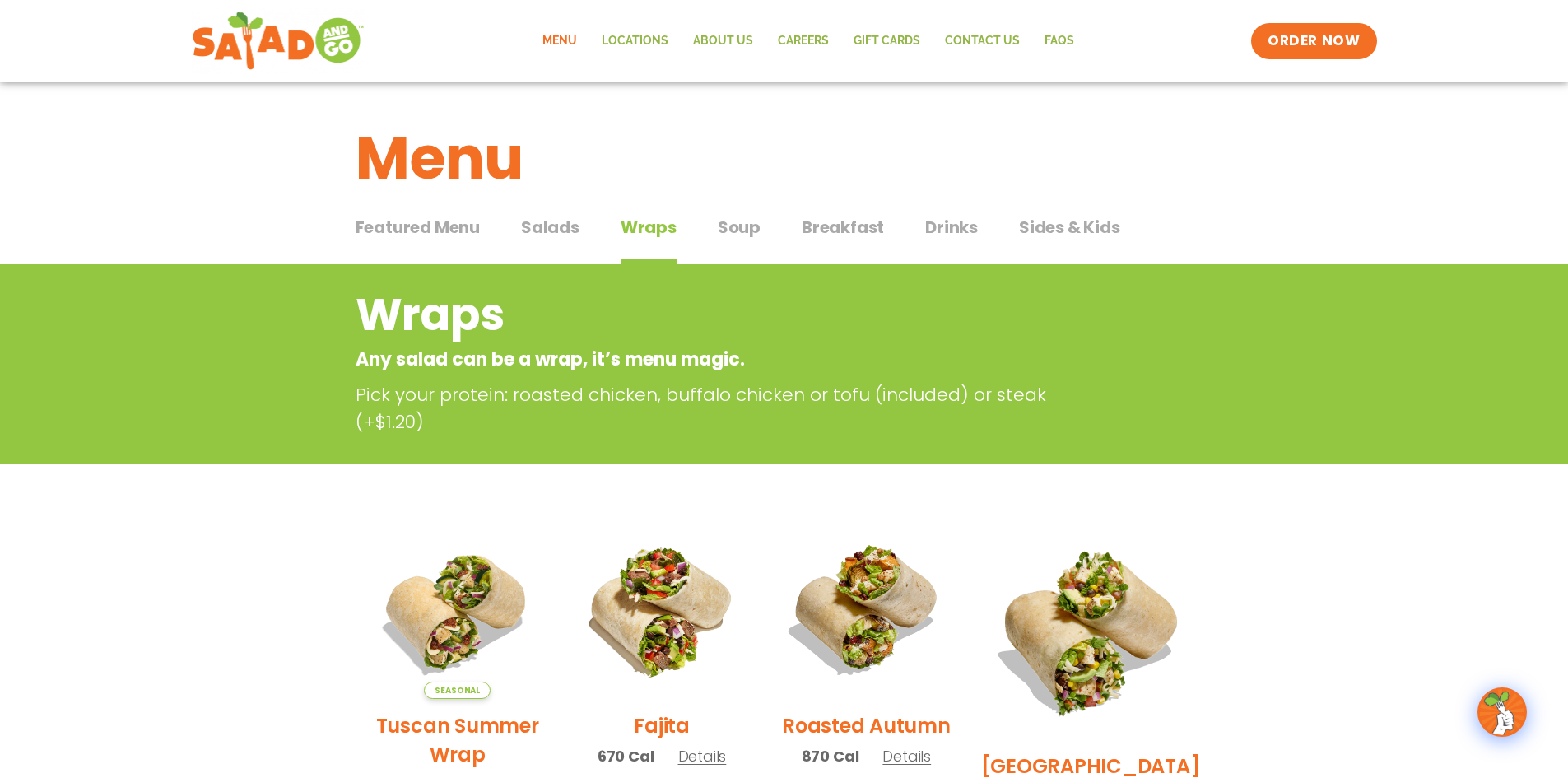
click at [732, 225] on span "Soup" at bounding box center [739, 228] width 43 height 25
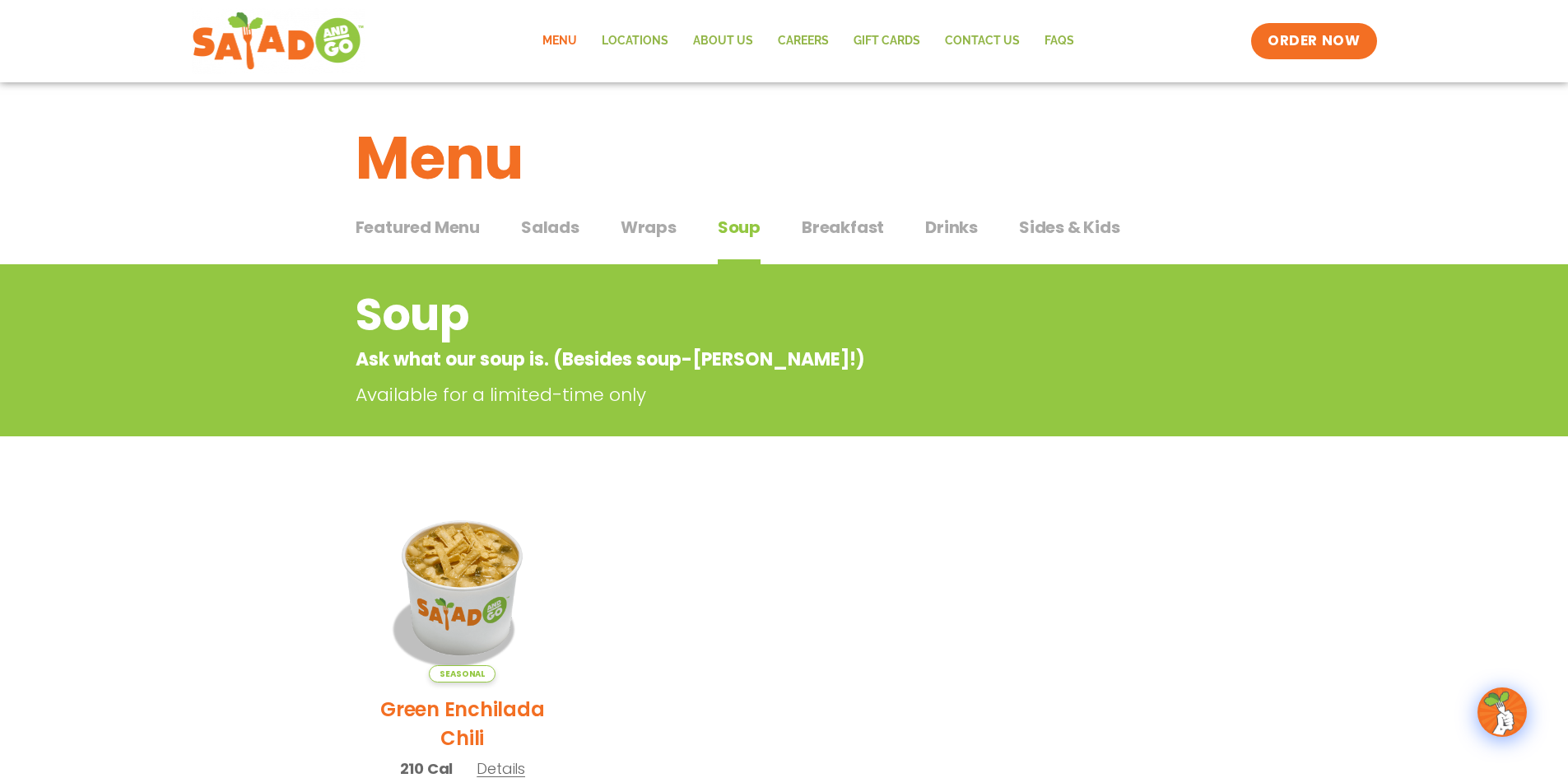
click at [551, 223] on span "Salads" at bounding box center [550, 228] width 59 height 25
